Goal: Transaction & Acquisition: Subscribe to service/newsletter

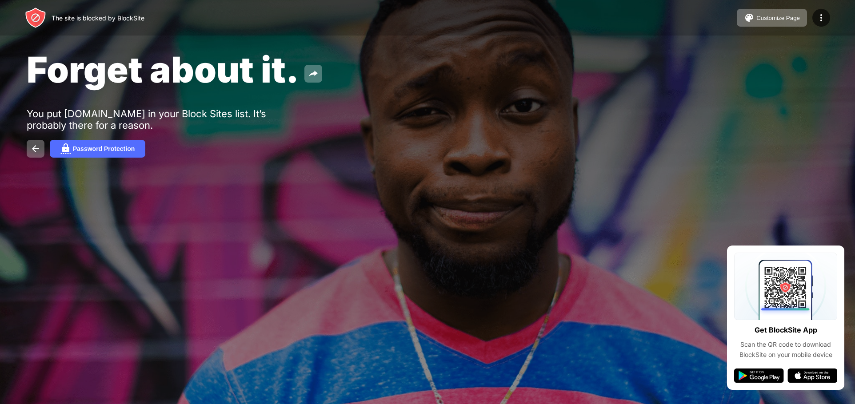
drag, startPoint x: 313, startPoint y: 140, endPoint x: 137, endPoint y: 220, distance: 193.4
click at [137, 220] on div at bounding box center [427, 202] width 855 height 404
click at [36, 146] on img at bounding box center [35, 149] width 11 height 11
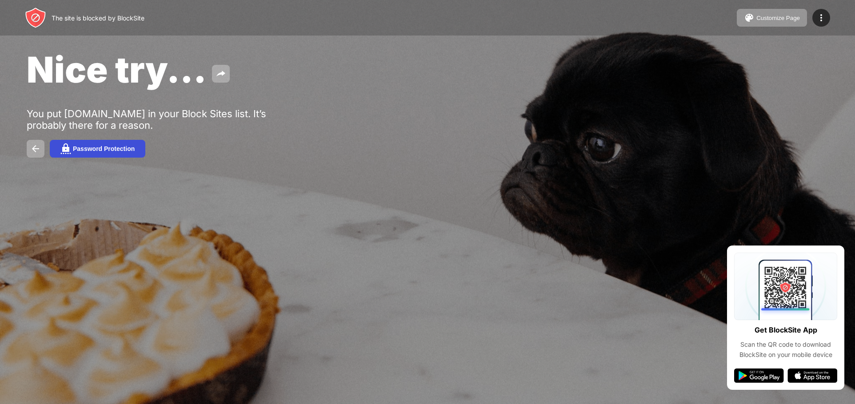
drag, startPoint x: 0, startPoint y: 0, endPoint x: 74, endPoint y: 143, distance: 160.8
click at [74, 143] on button "Password Protection" at bounding box center [98, 149] width 96 height 18
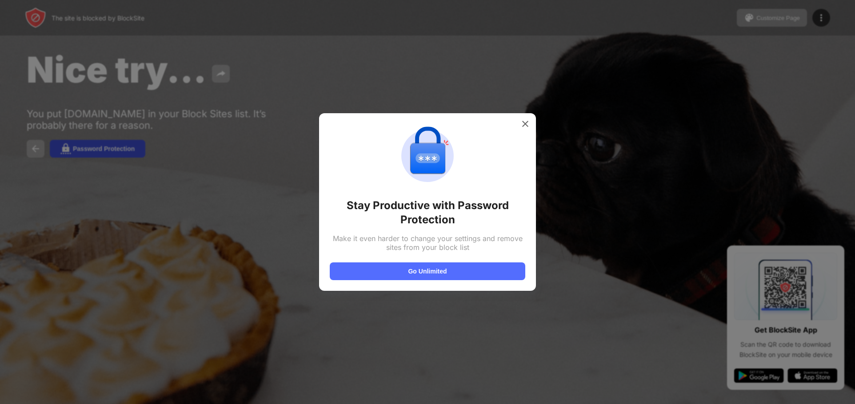
click at [74, 143] on div at bounding box center [427, 202] width 855 height 404
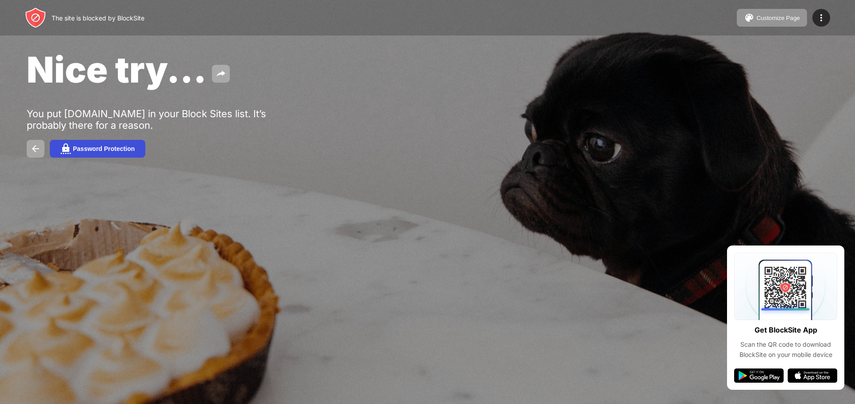
drag, startPoint x: 114, startPoint y: 136, endPoint x: 110, endPoint y: 140, distance: 5.4
click at [110, 140] on div "Nice try... You put youtube.com in your Block Sites list. It’s probably there f…" at bounding box center [427, 103] width 855 height 206
click at [110, 140] on button "Password Protection" at bounding box center [98, 149] width 96 height 18
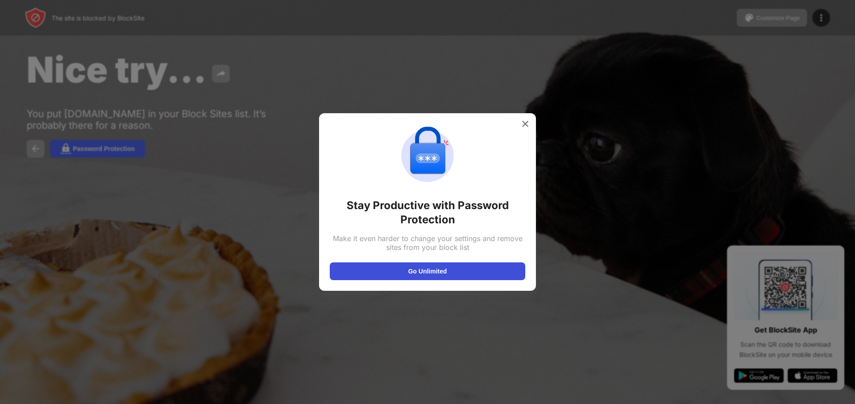
click at [436, 273] on button "Go Unlimited" at bounding box center [428, 272] width 196 height 18
